Goal: Task Accomplishment & Management: Use online tool/utility

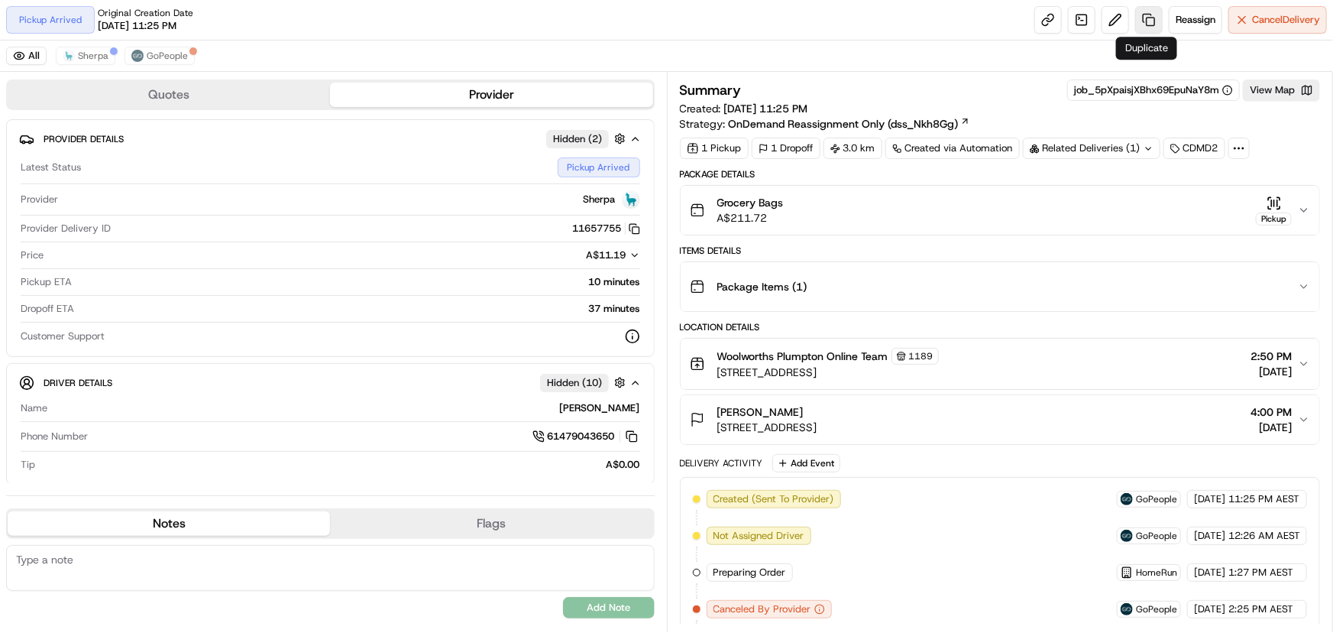
click at [1144, 9] on link at bounding box center [1149, 20] width 28 height 28
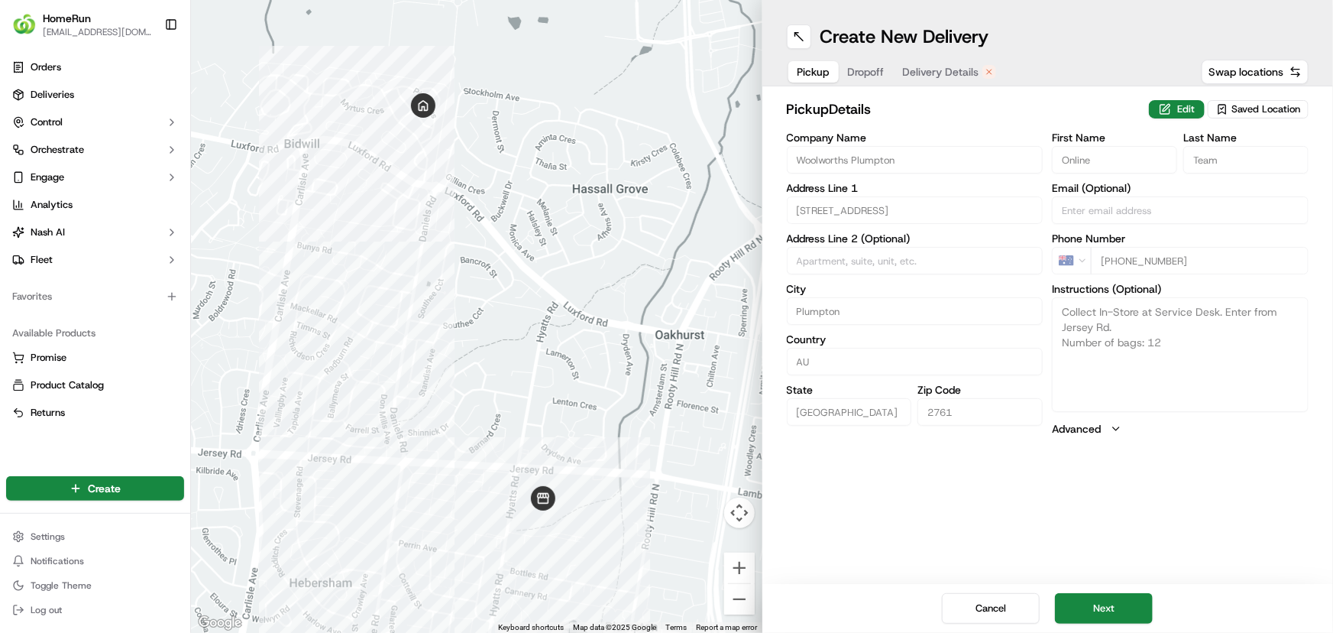
click at [973, 68] on span "Delivery Details" at bounding box center [941, 71] width 76 height 15
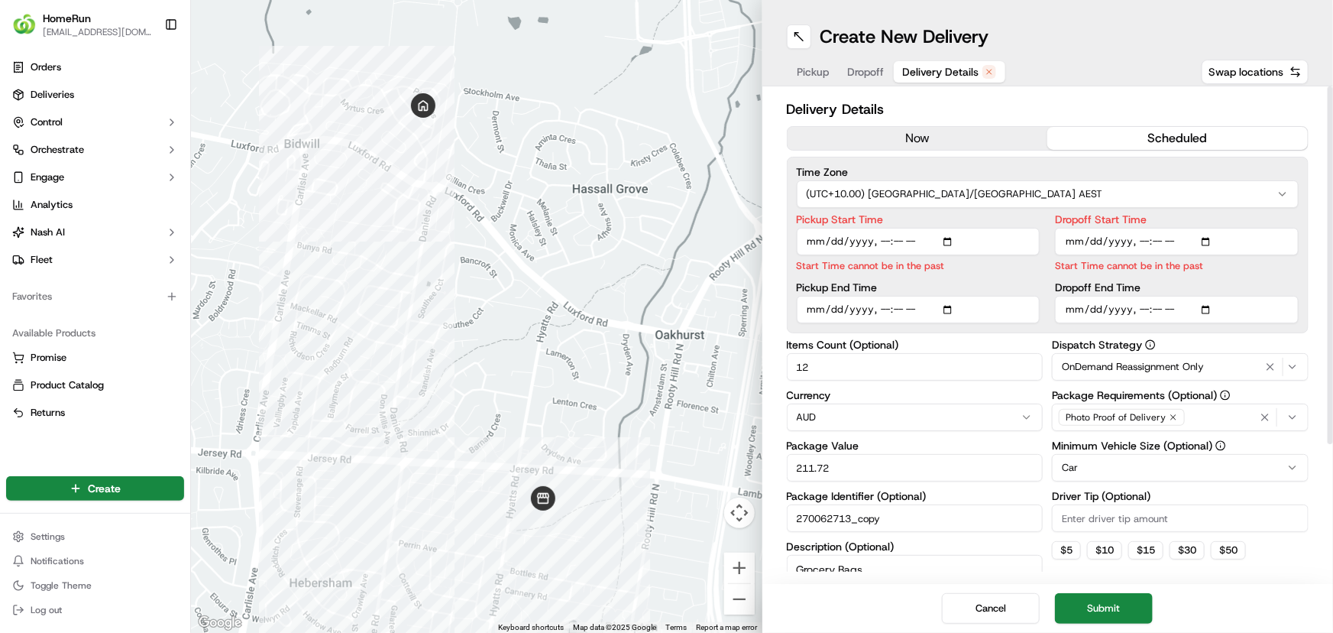
click at [921, 131] on button "now" at bounding box center [918, 138] width 260 height 23
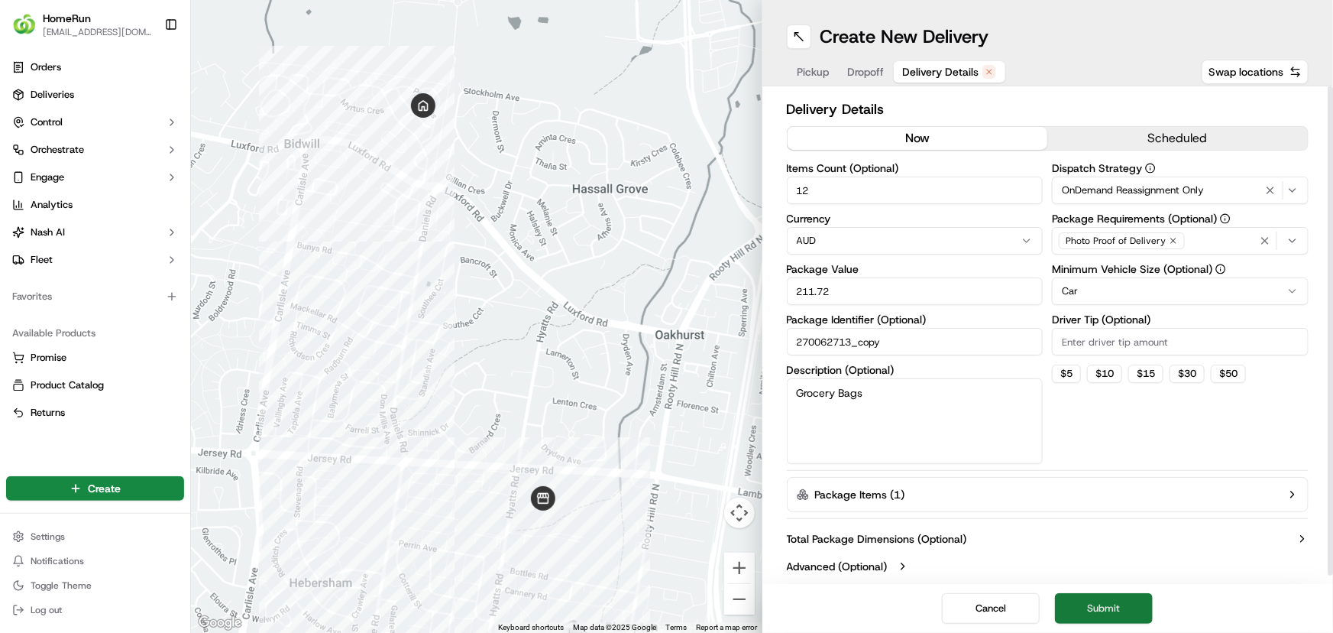
click at [1102, 609] on button "Submit" at bounding box center [1104, 608] width 98 height 31
